Goal: Task Accomplishment & Management: Manage account settings

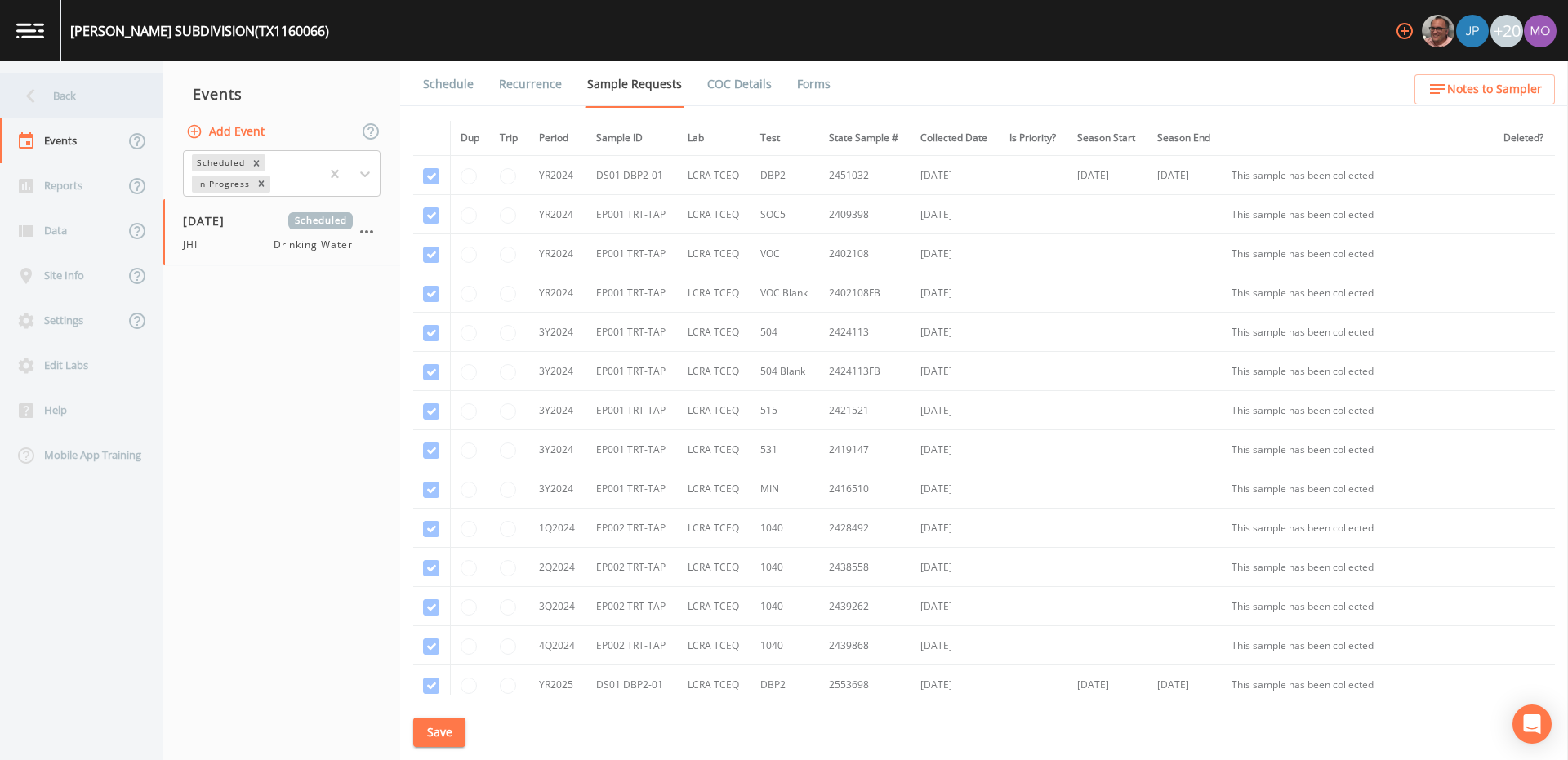
click at [60, 101] on div "Back" at bounding box center [73, 96] width 147 height 45
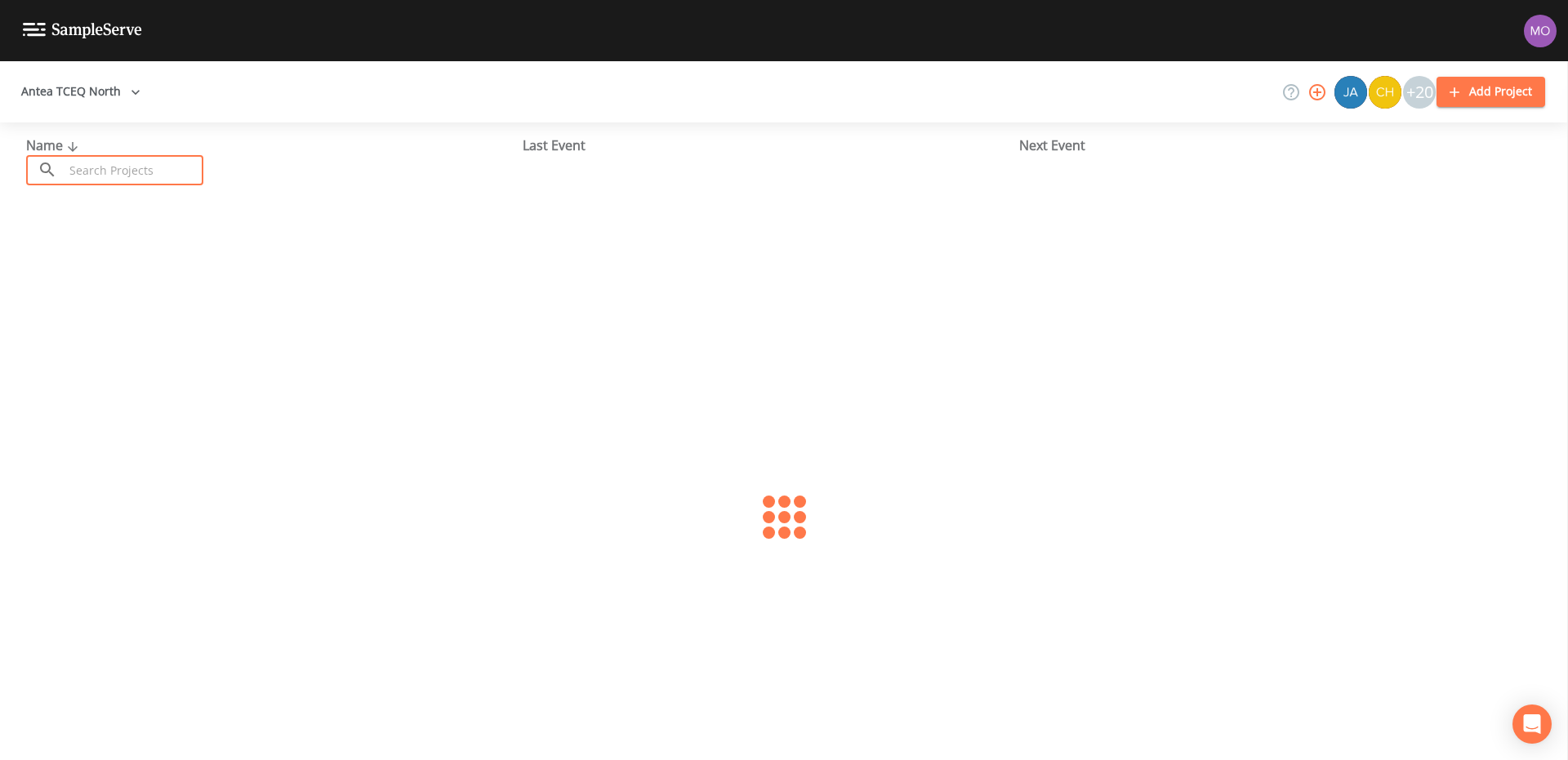
click at [101, 169] on input "text" at bounding box center [133, 170] width 139 height 30
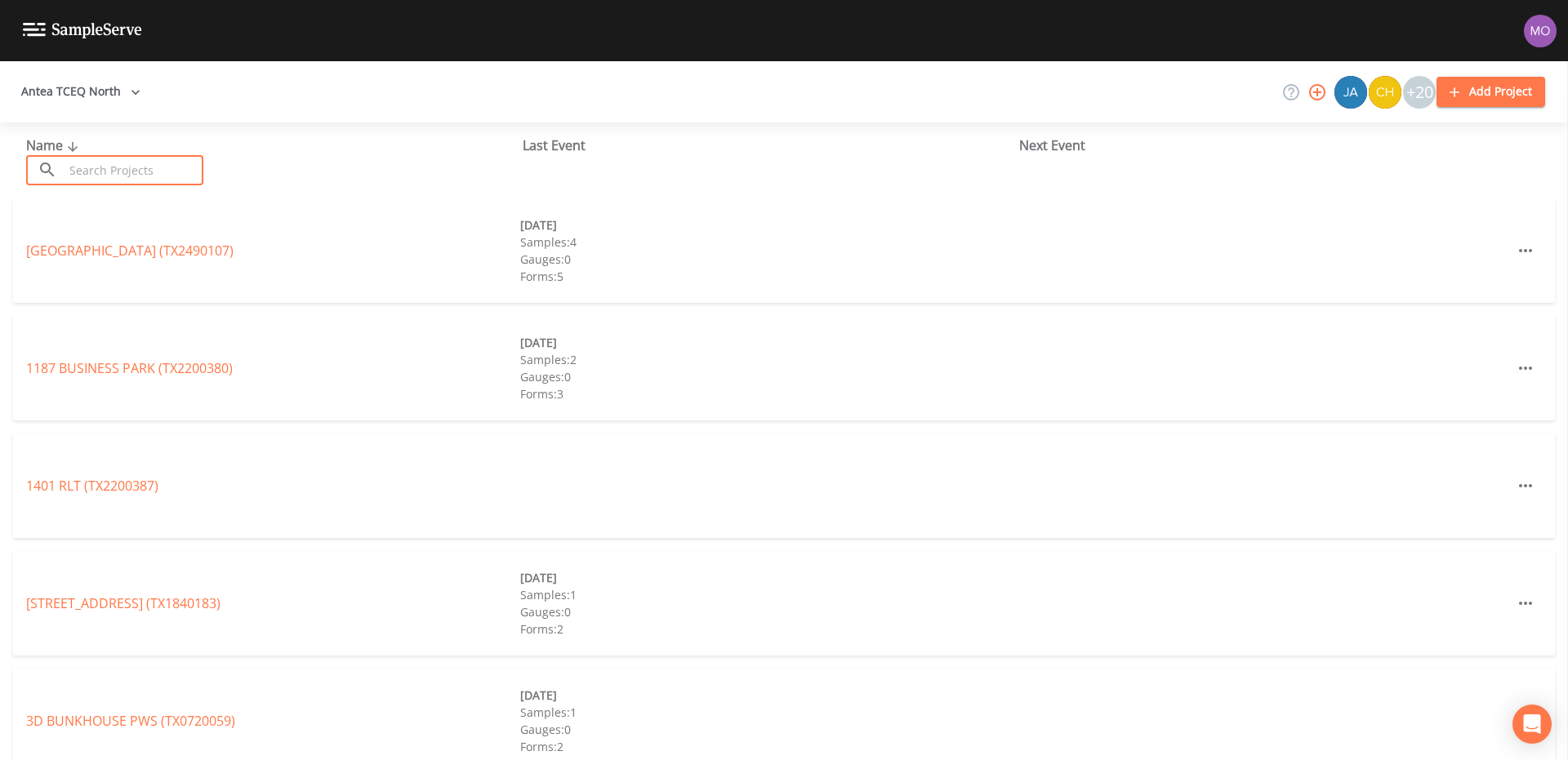
paste input "TX1160066"
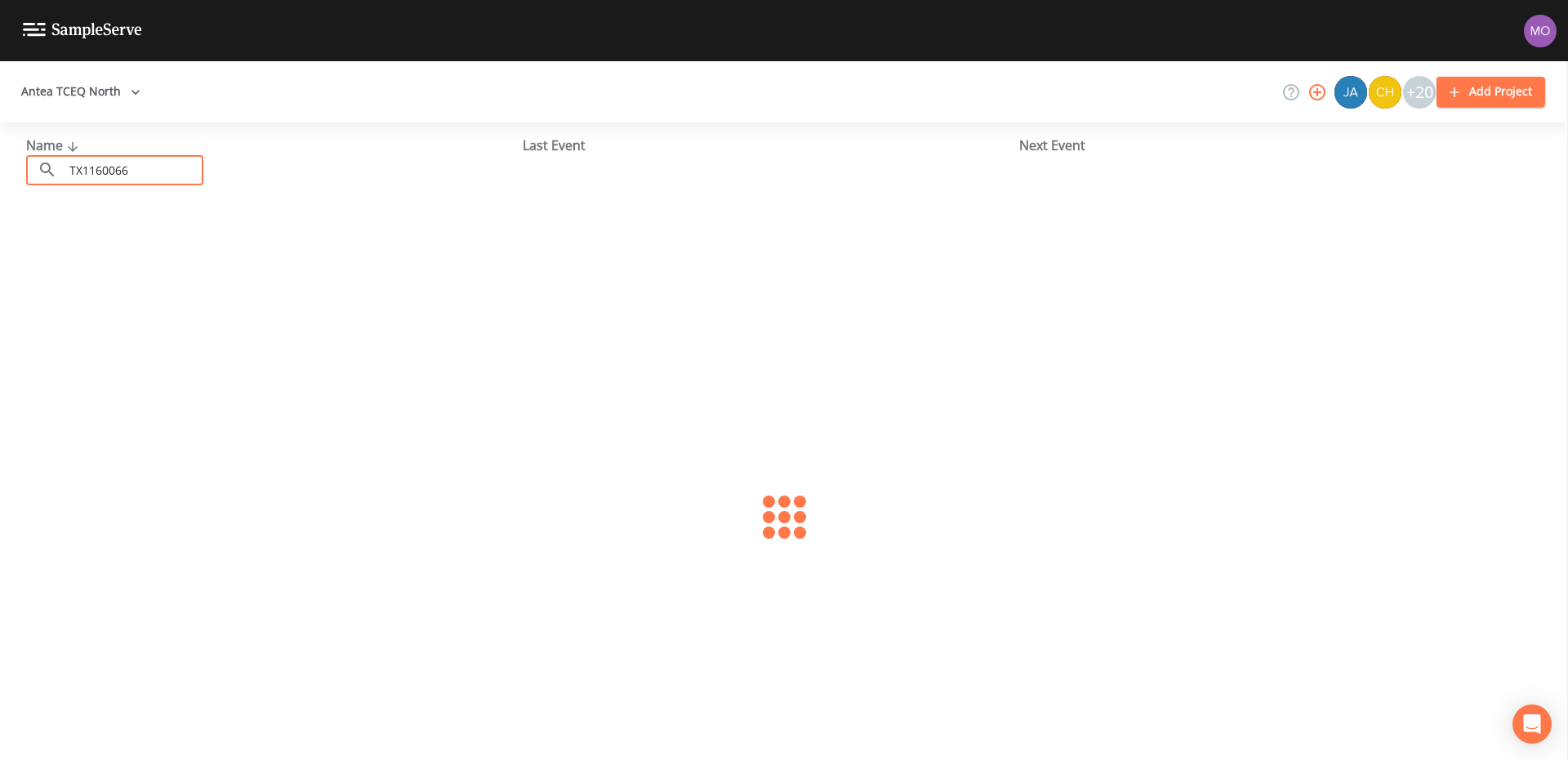
type input "TX1160066"
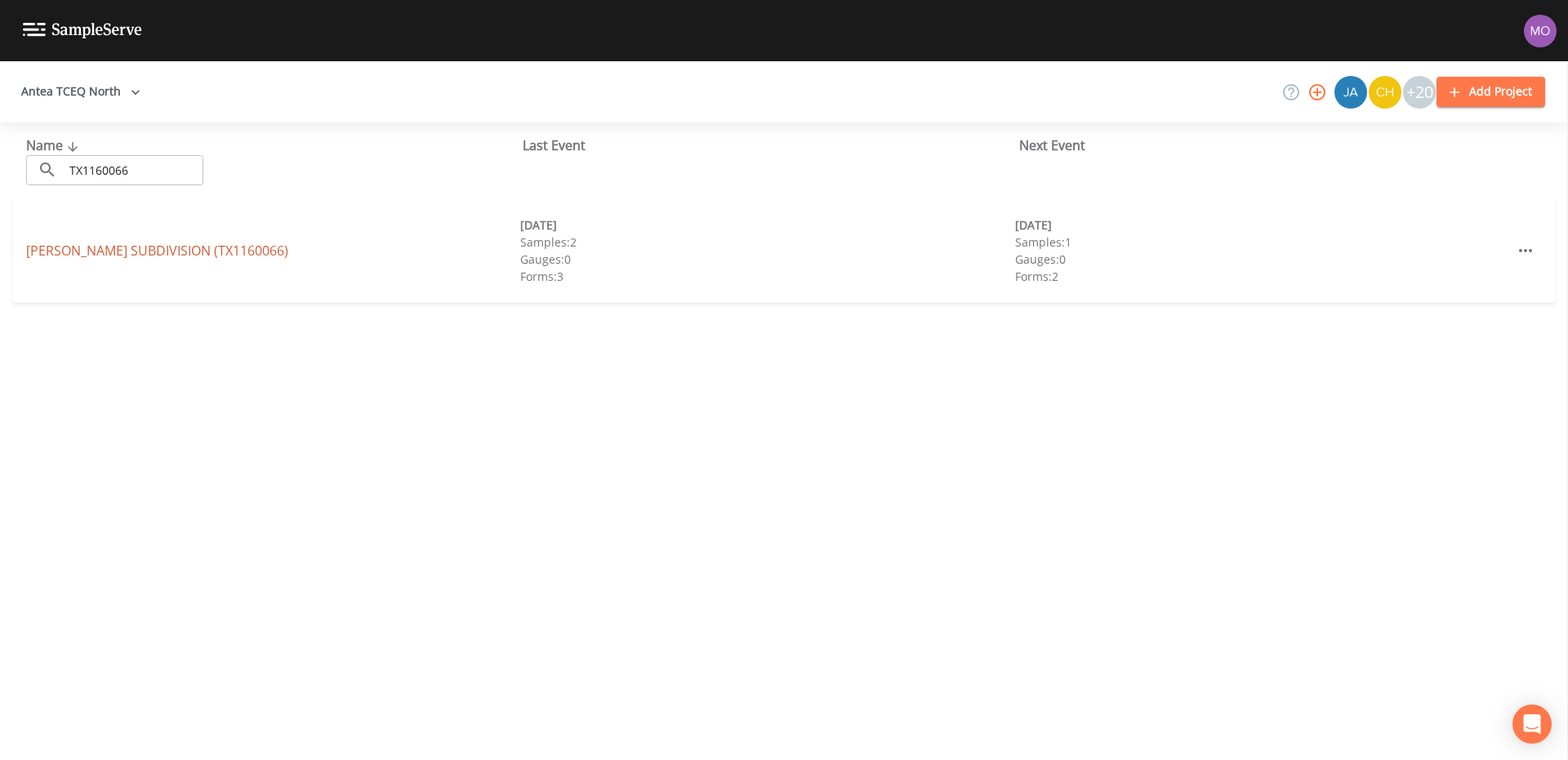
click at [185, 254] on link "[PERSON_NAME][GEOGRAPHIC_DATA] (TX1160066)" at bounding box center [156, 250] width 262 height 18
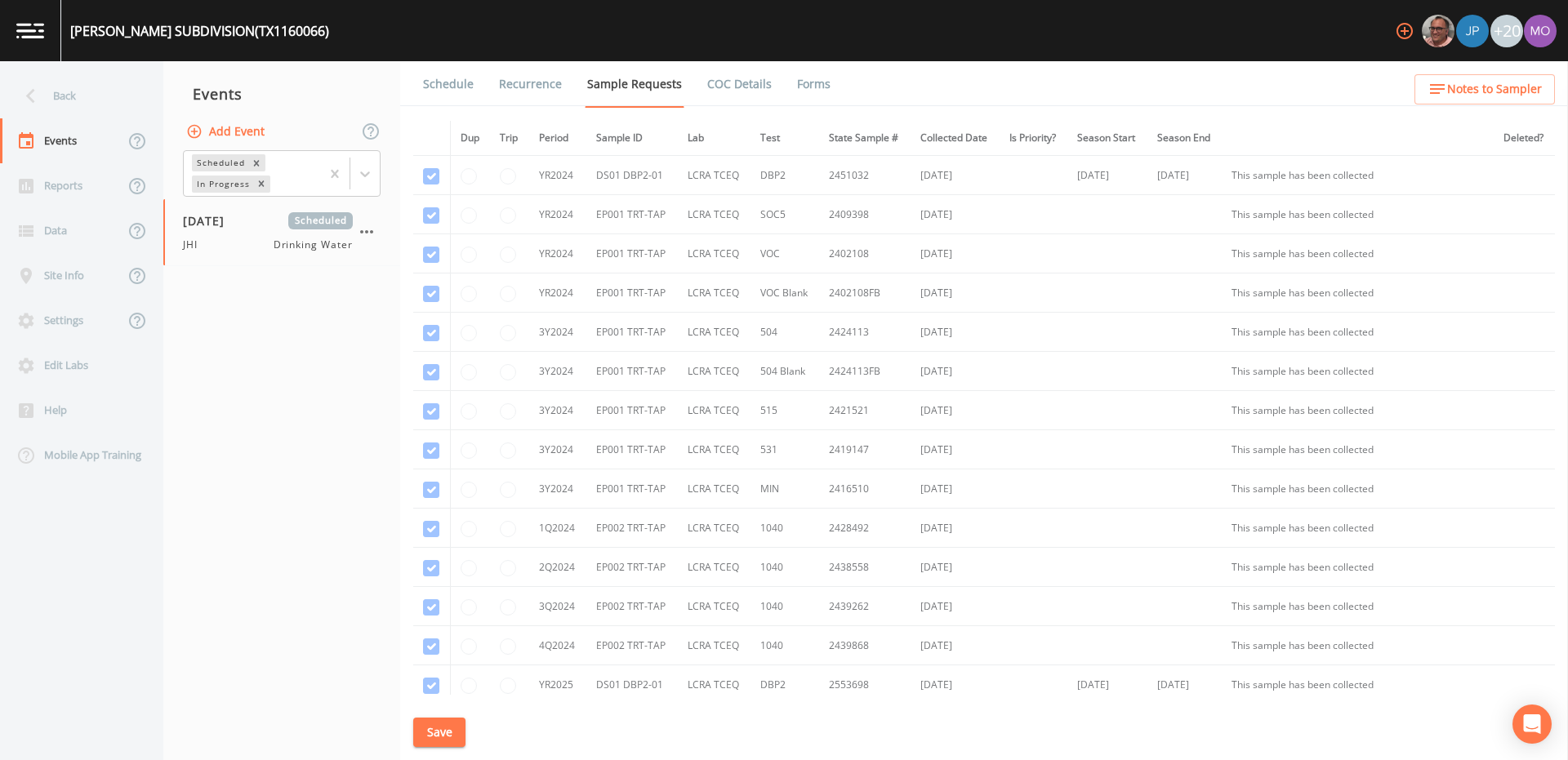
scroll to position [493, 0]
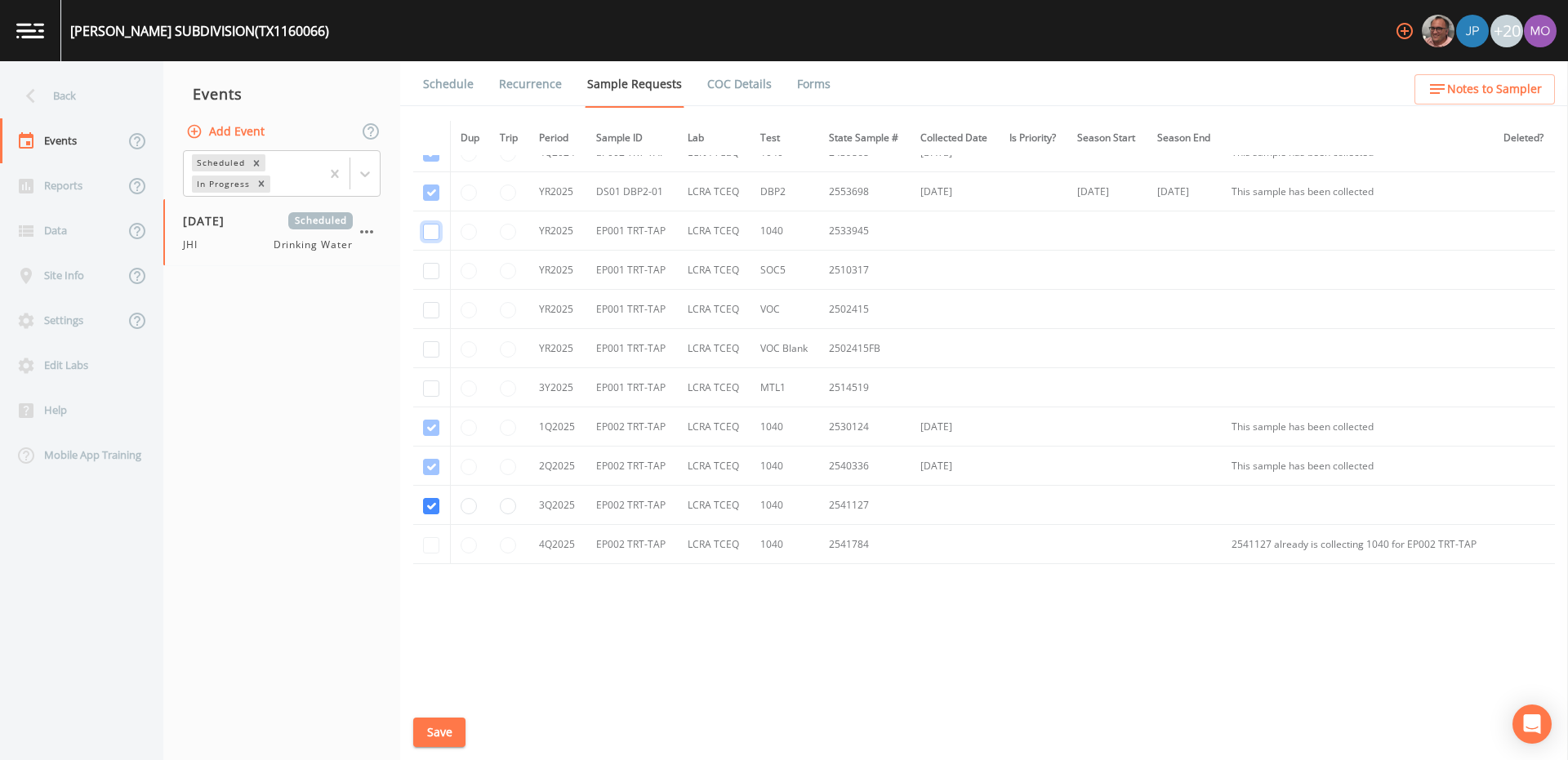
click at [431, 232] on input "checkbox" at bounding box center [431, 232] width 16 height 16
checkbox input "true"
click at [430, 269] on input "checkbox" at bounding box center [431, 271] width 16 height 16
checkbox input "true"
click at [431, 311] on input "checkbox" at bounding box center [431, 310] width 16 height 16
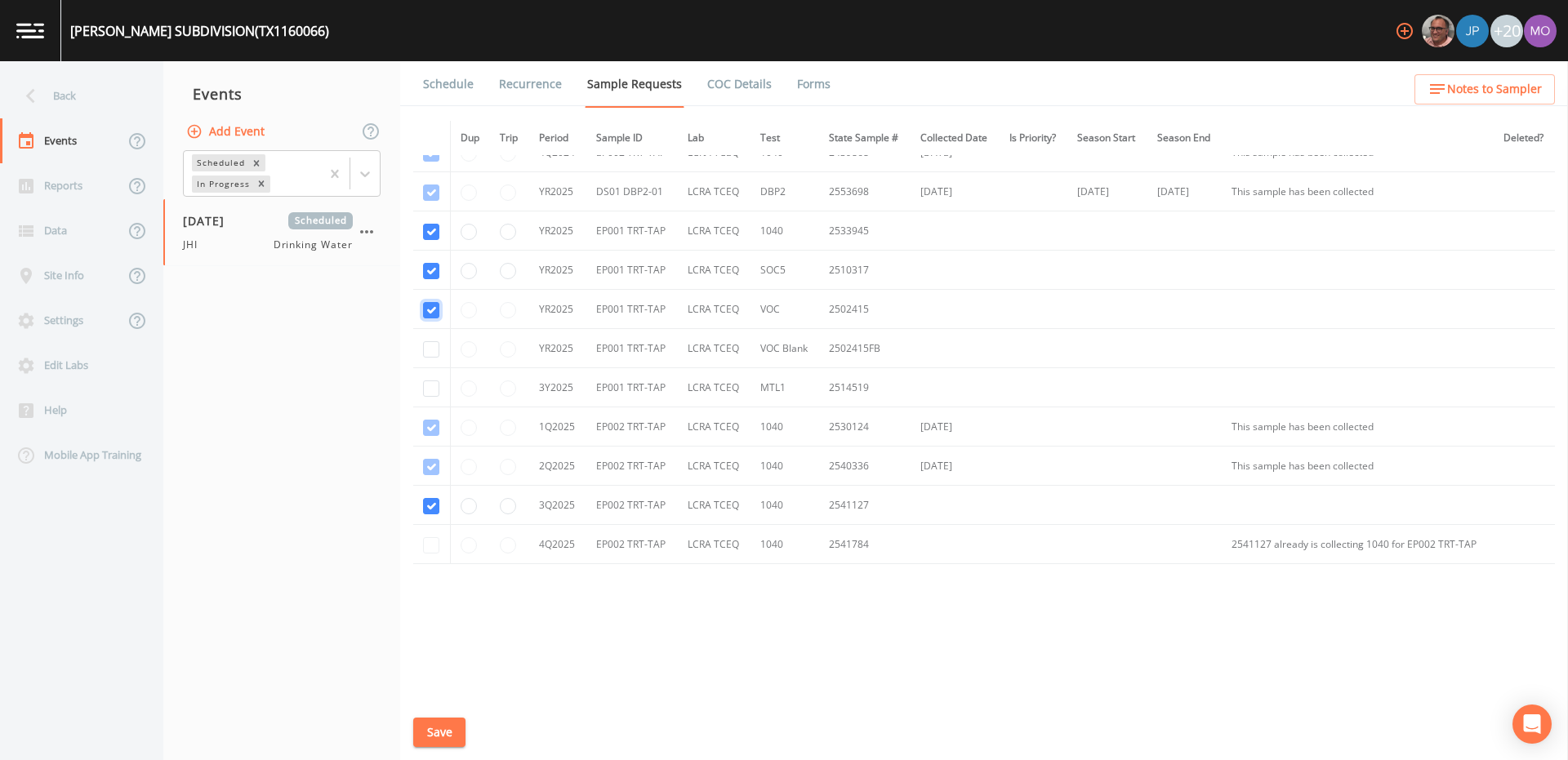
checkbox input "true"
click at [431, 344] on input "checkbox" at bounding box center [431, 349] width 16 height 16
checkbox input "true"
click at [426, 382] on input "checkbox" at bounding box center [431, 388] width 16 height 16
checkbox input "true"
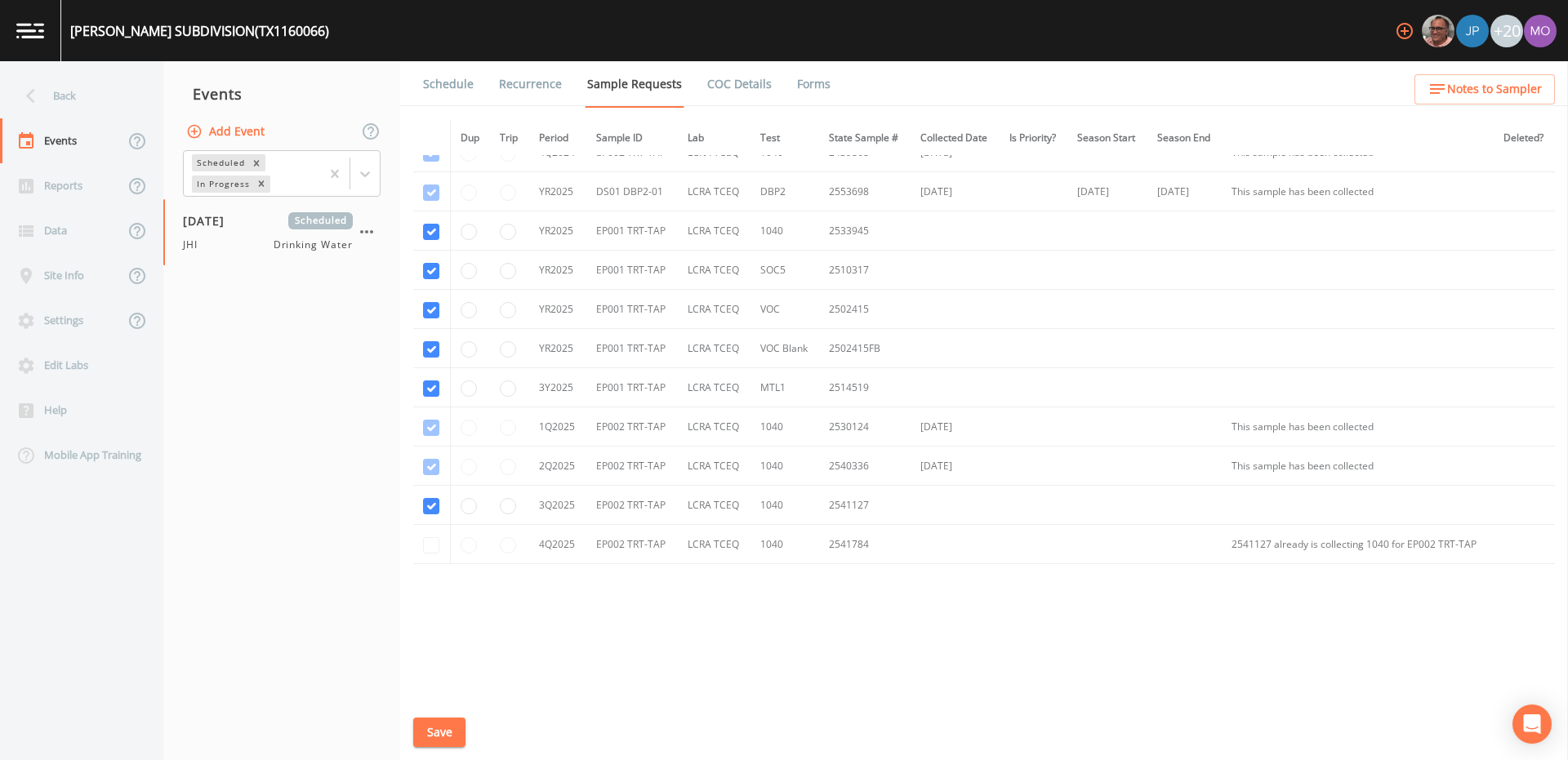
click at [442, 731] on button "Save" at bounding box center [439, 732] width 52 height 30
